Goal: Information Seeking & Learning: Learn about a topic

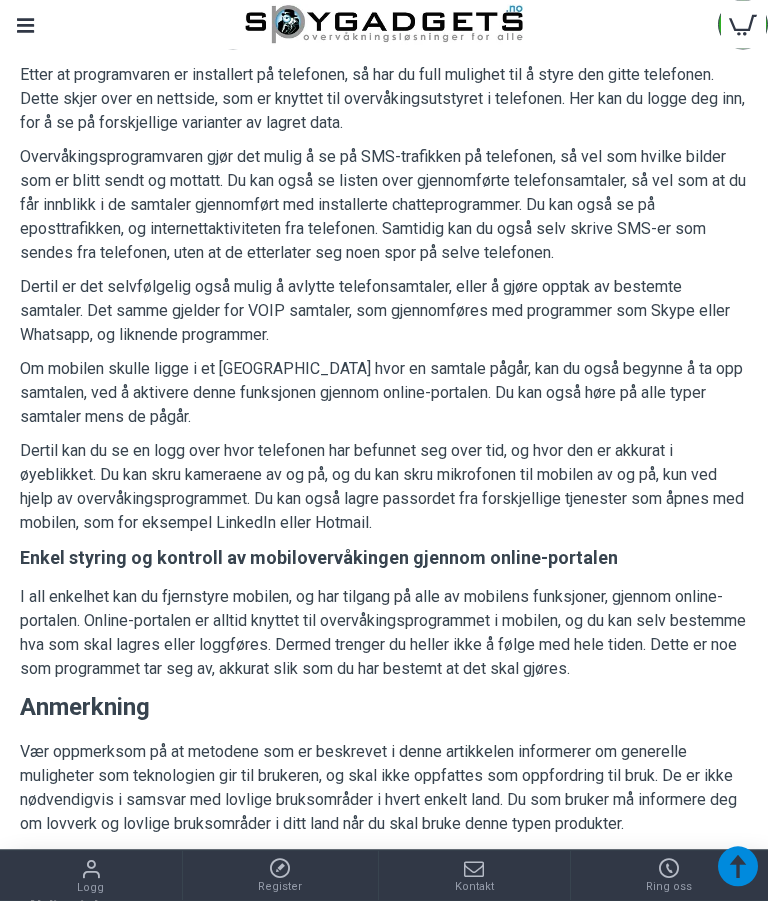
scroll to position [2060, 0]
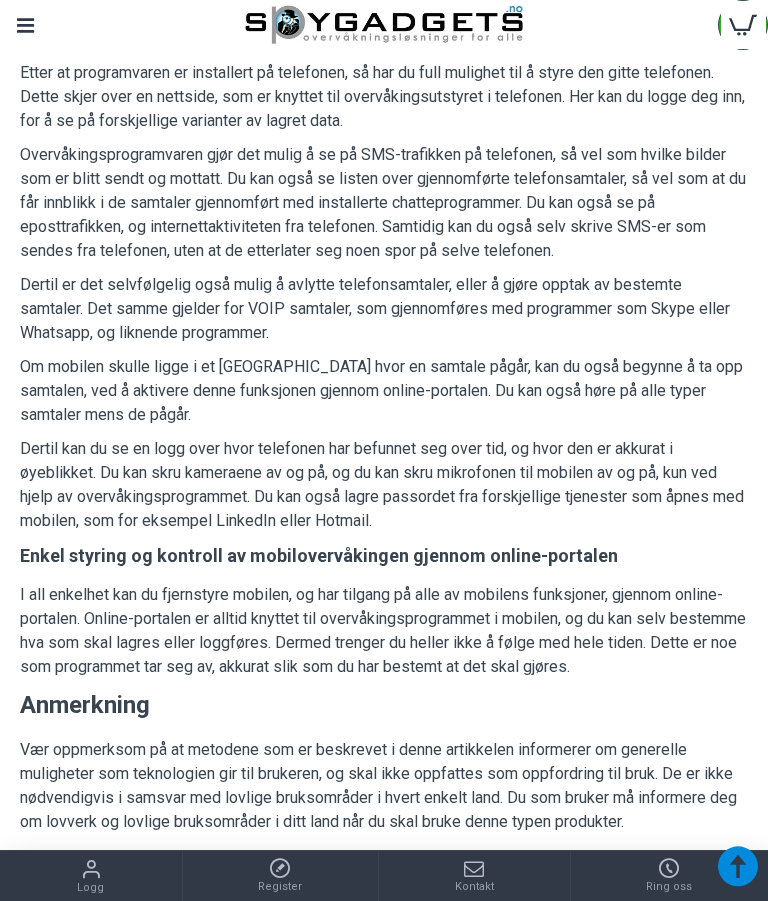
click at [680, 714] on h3 "Anmerkning" at bounding box center [384, 706] width 728 height 34
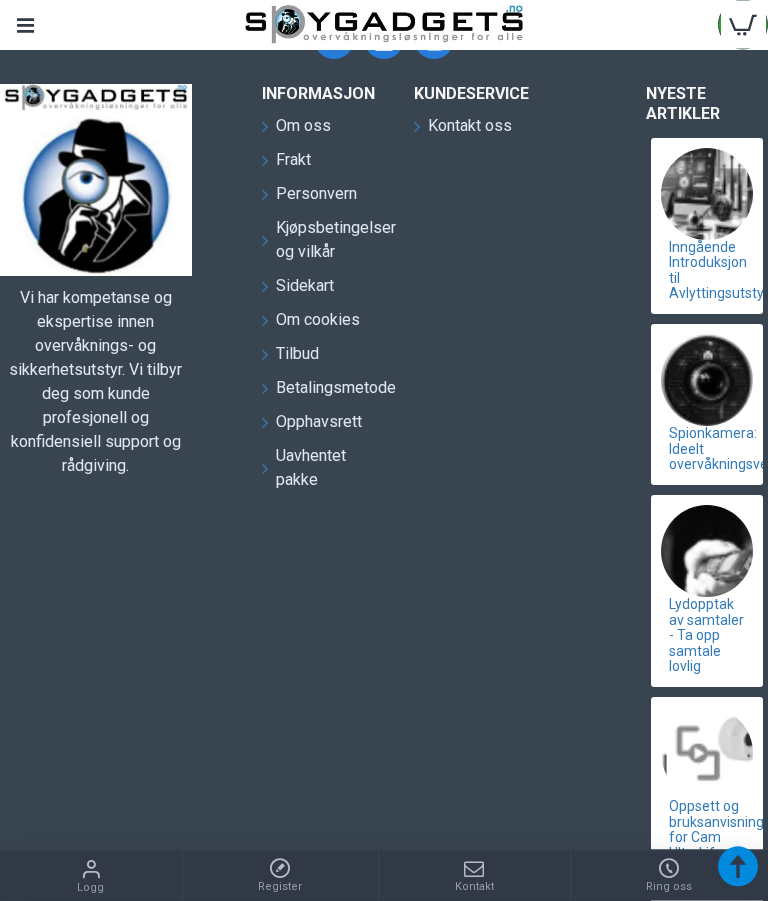
scroll to position [3171, 0]
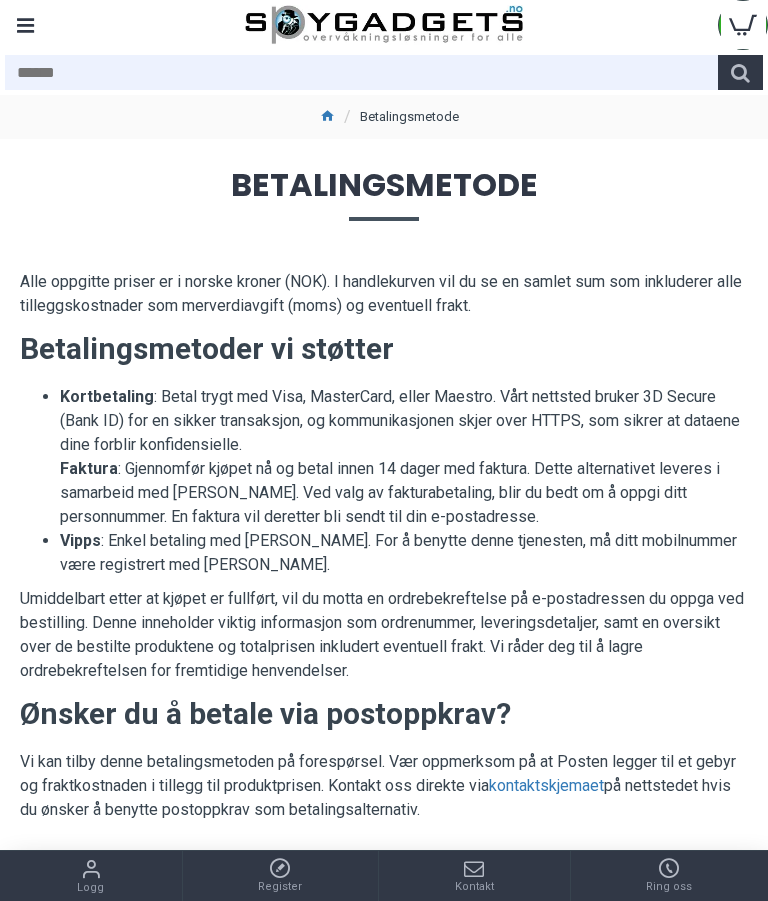
click at [37, 19] on div "Menu" at bounding box center [25, 25] width 50 height 50
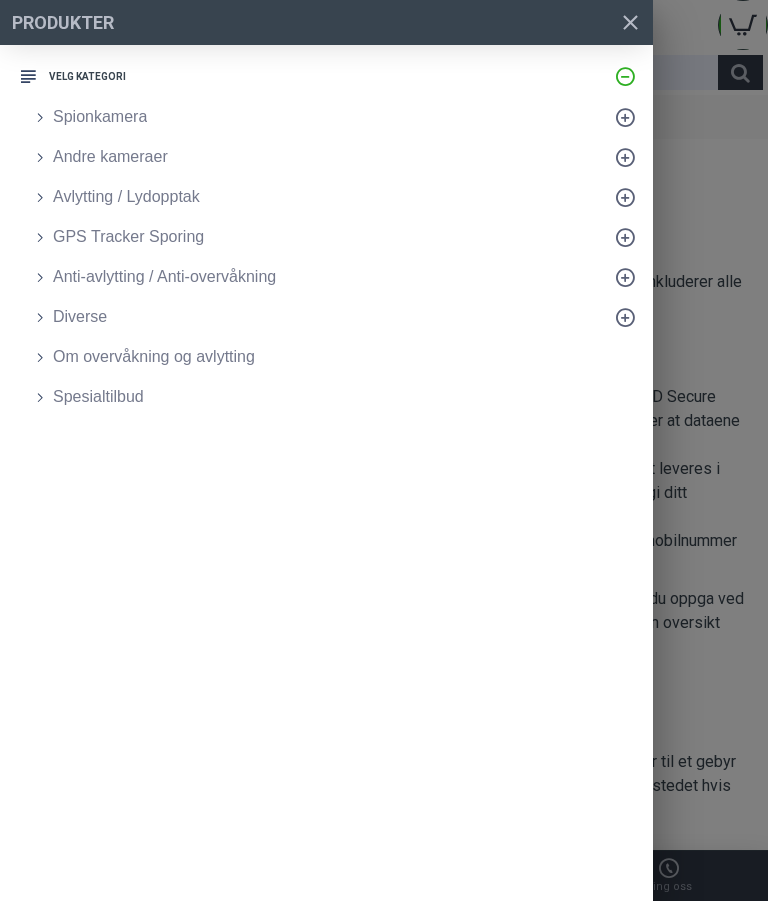
click at [183, 202] on span "Avlytting / Lydopptak" at bounding box center [126, 197] width 147 height 24
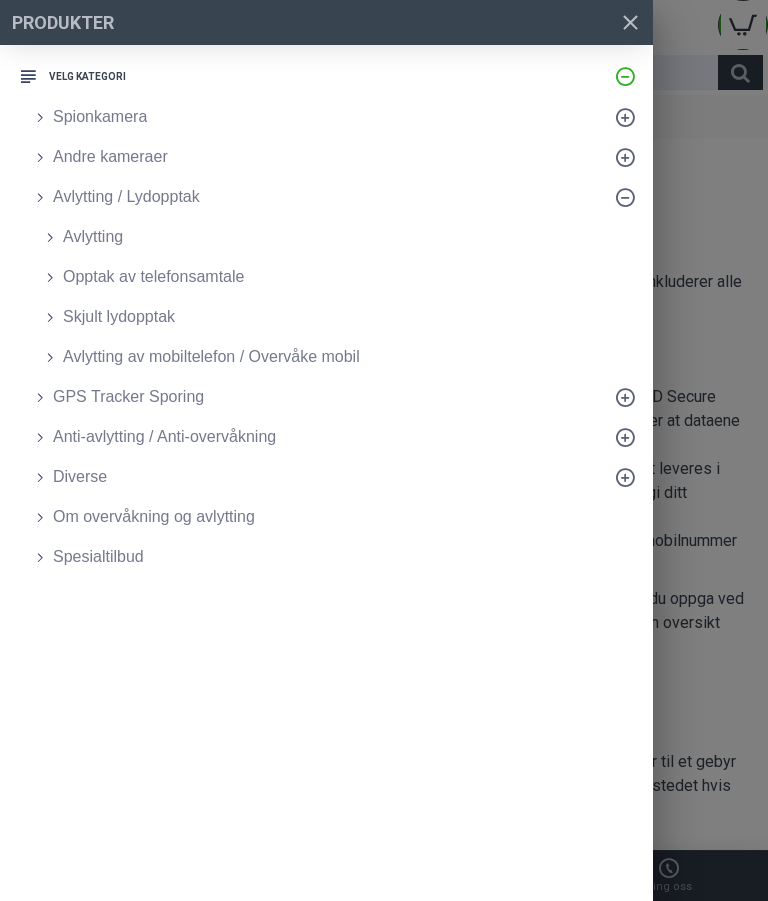
click at [105, 229] on span "Avlytting" at bounding box center [93, 237] width 60 height 24
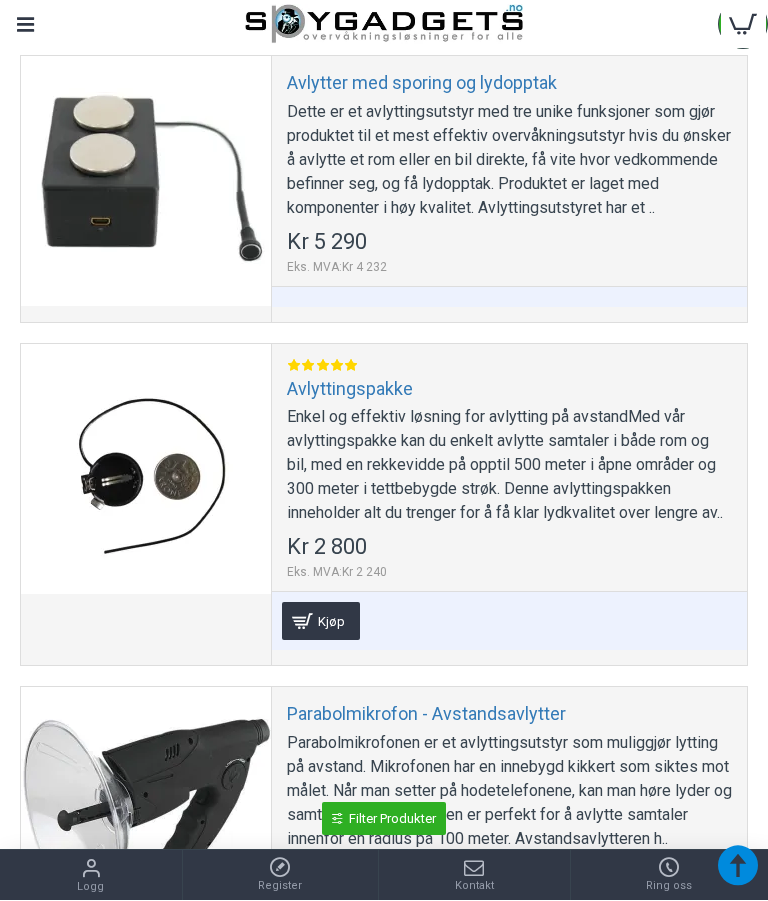
scroll to position [936, 0]
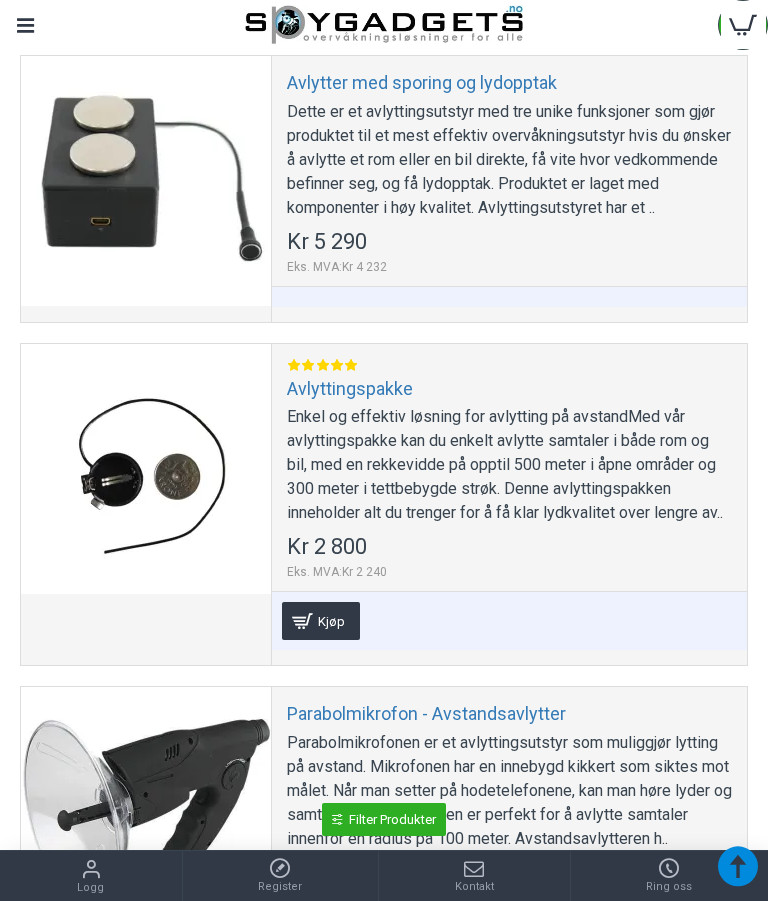
click at [195, 470] on div at bounding box center [146, 469] width 250 height 250
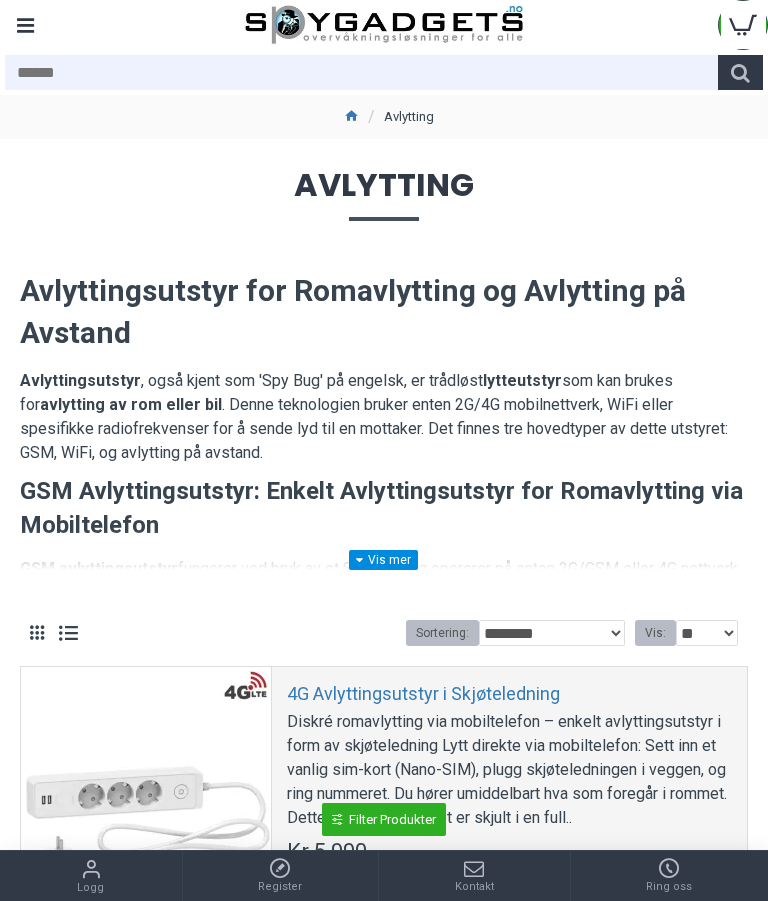
click at [41, 16] on div "Menu" at bounding box center [25, 25] width 50 height 50
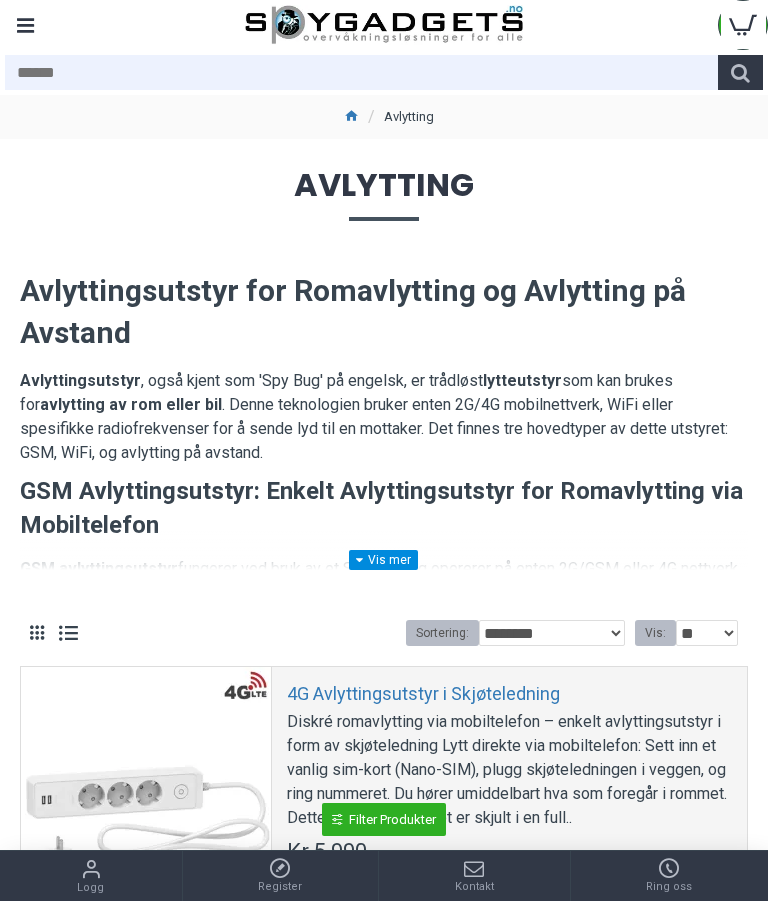
click at [562, 83] on input "text" at bounding box center [361, 72] width 713 height 35
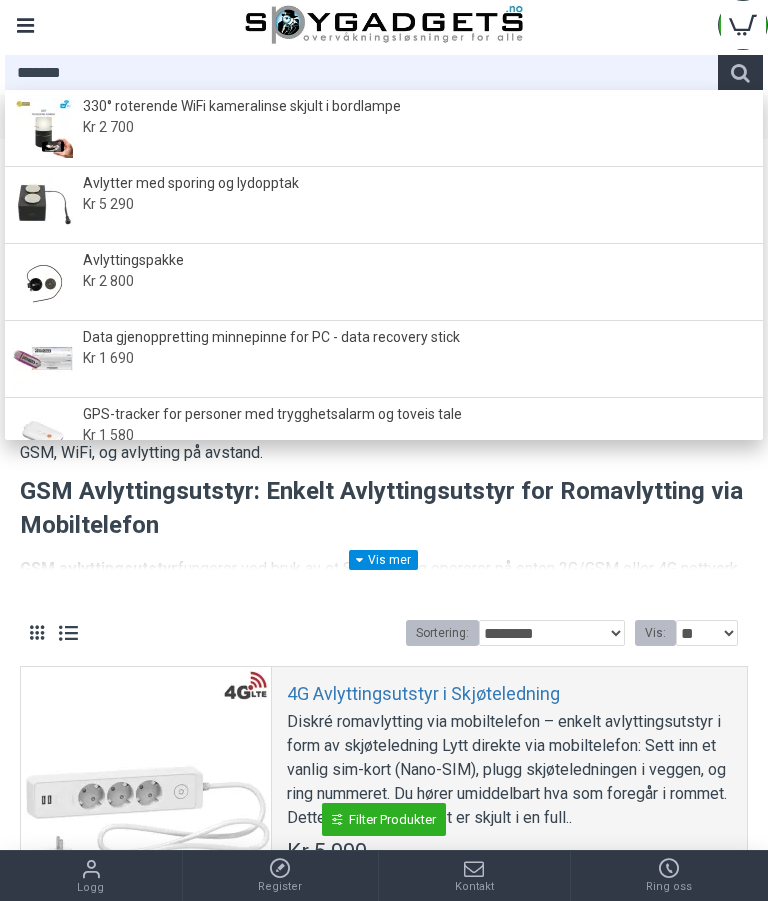
type input "*******"
click at [604, 491] on h3 "GSM Avlyttingsutstyr: Enkelt Avlyttingsutstyr for Romavlytting via Mobiltelefon" at bounding box center [384, 508] width 728 height 67
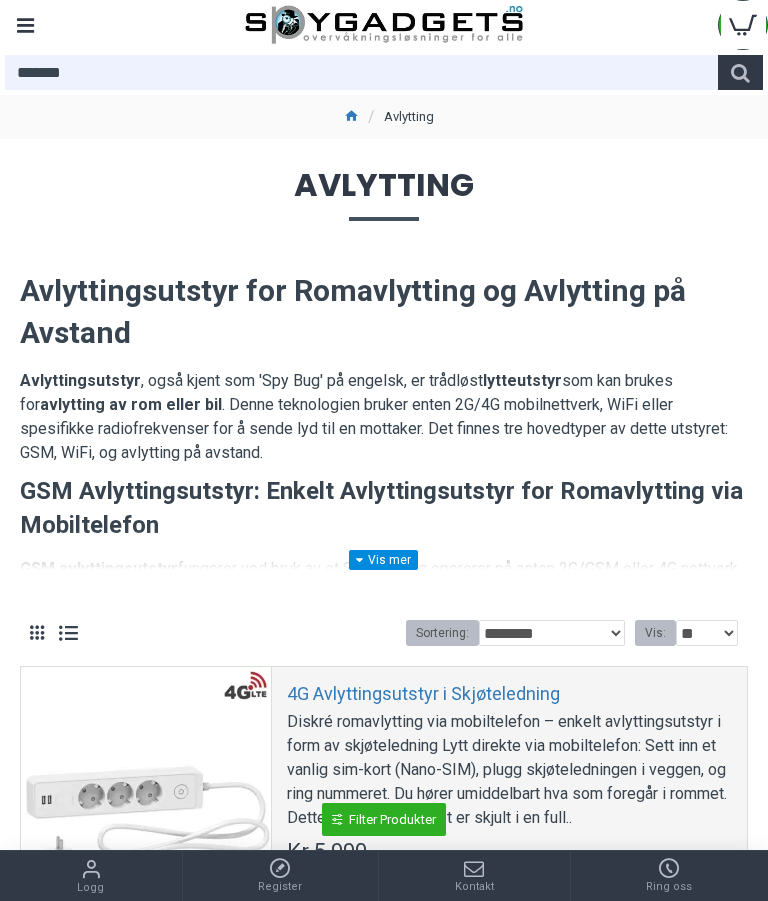
click at [23, 30] on div "Menu" at bounding box center [25, 25] width 50 height 50
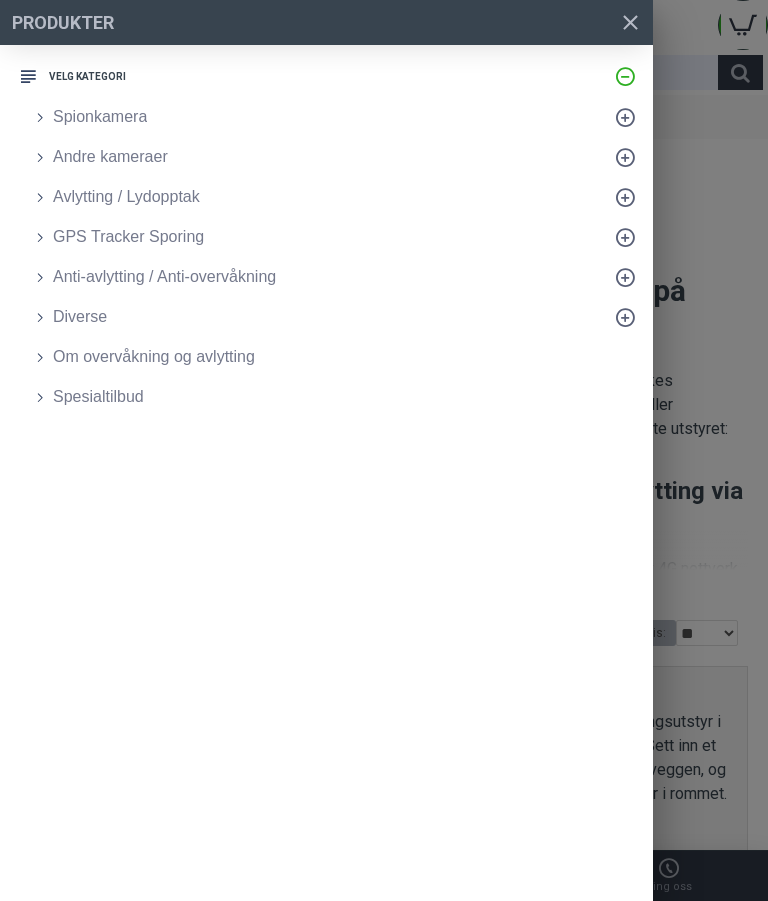
click at [13, 87] on ul "Produkter Velg Kategori Spionkamera Kameramodul Klokke med kamera Røykvarsler m…" at bounding box center [326, 236] width 653 height 382
